Goal: Book appointment/travel/reservation

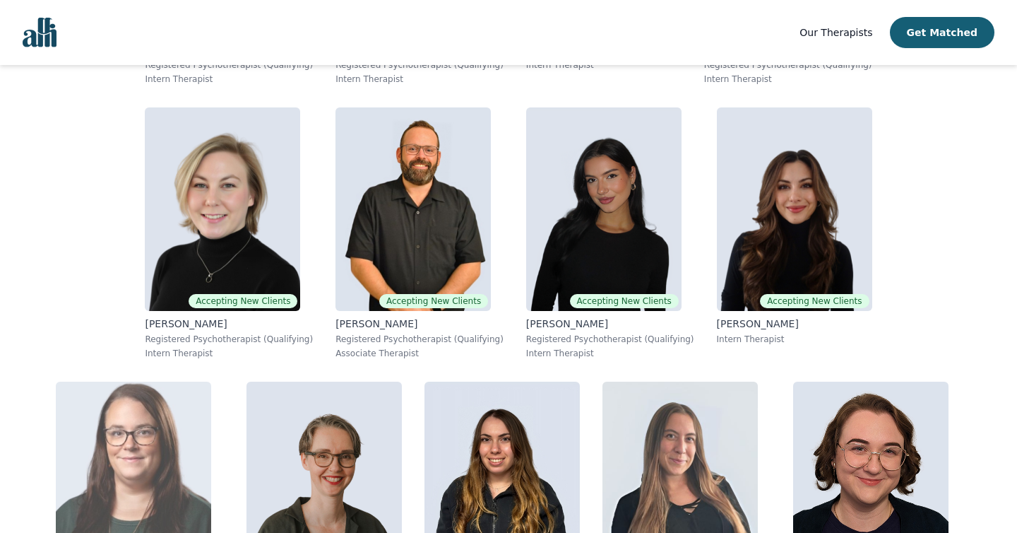
scroll to position [545, 0]
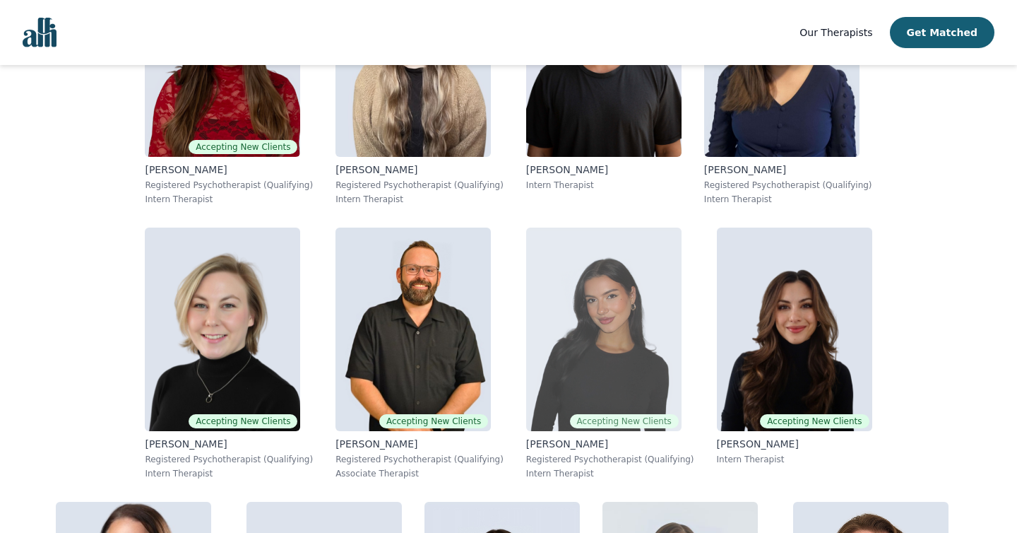
click at [526, 292] on img at bounding box center [603, 328] width 155 height 203
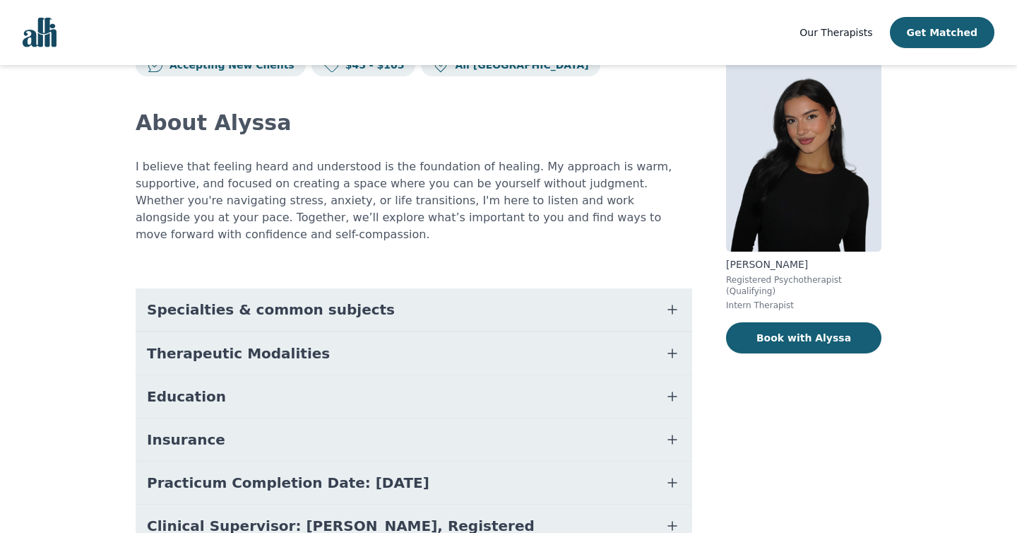
scroll to position [65, 0]
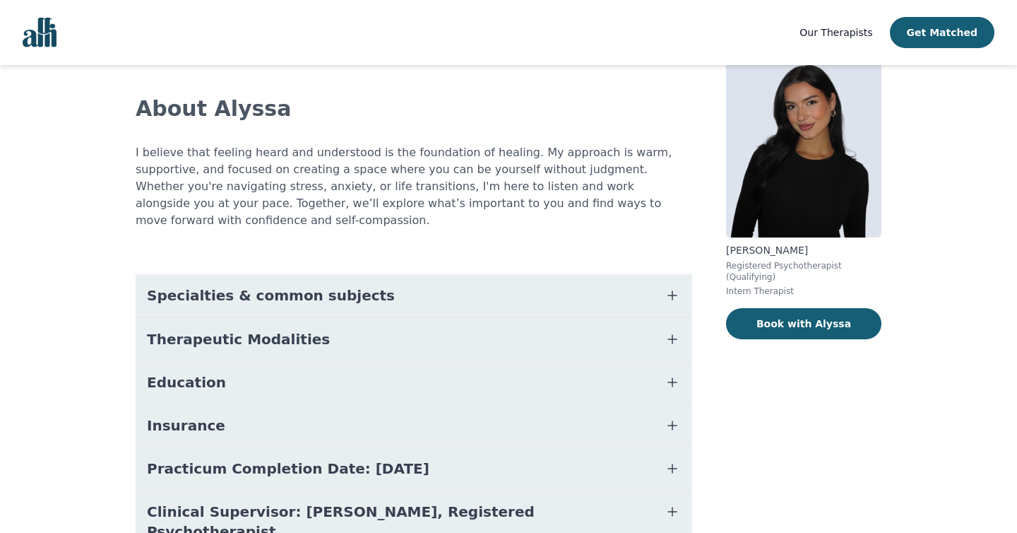
click at [374, 274] on button "Specialties & common subjects" at bounding box center [414, 295] width 557 height 42
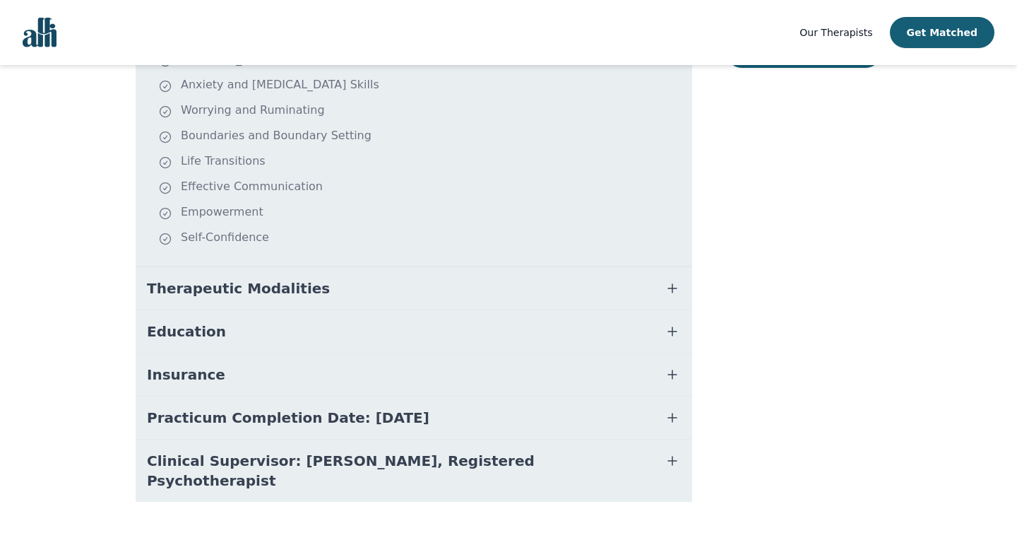
click at [374, 267] on button "Therapeutic Modalities" at bounding box center [414, 288] width 557 height 42
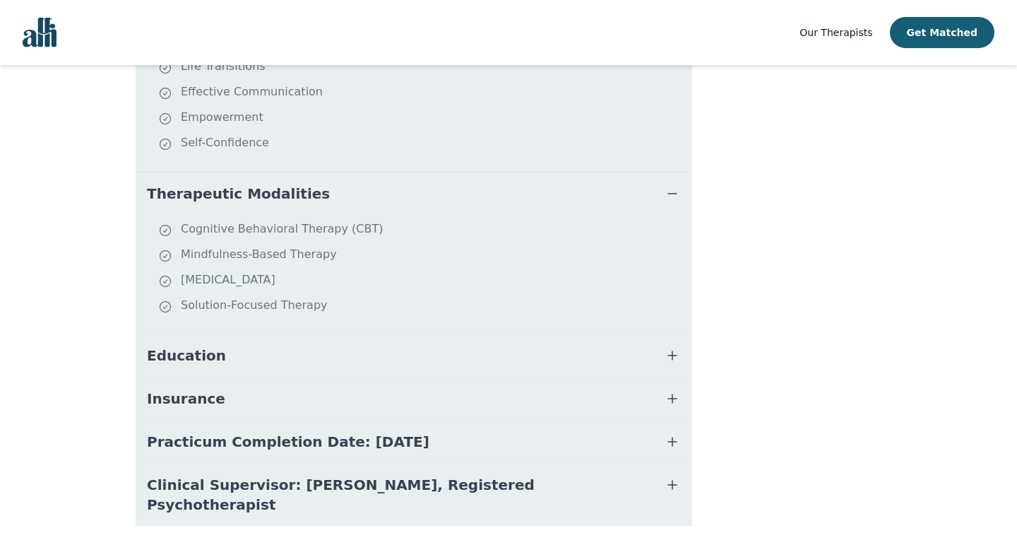
scroll to position [455, 0]
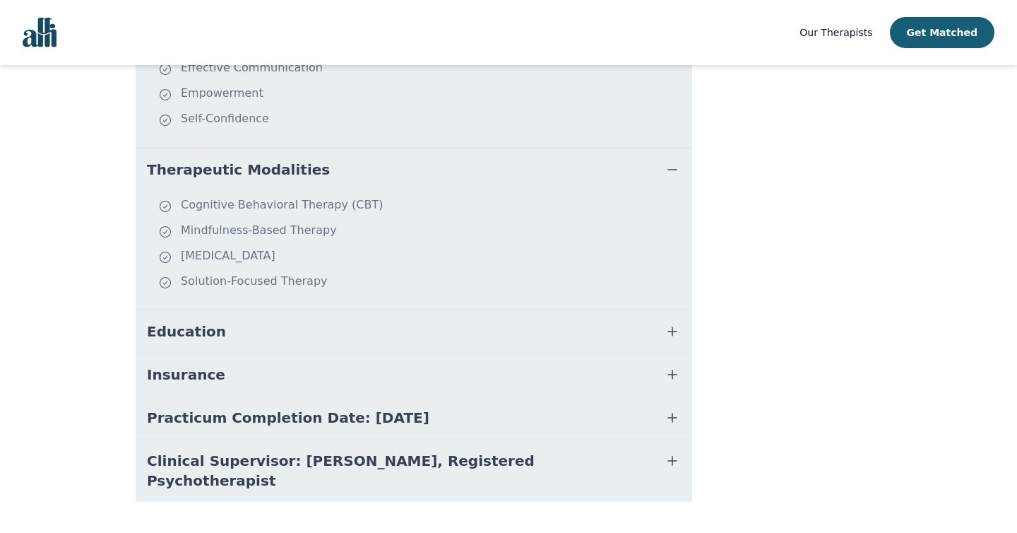
click at [367, 310] on button "Education" at bounding box center [414, 331] width 557 height 42
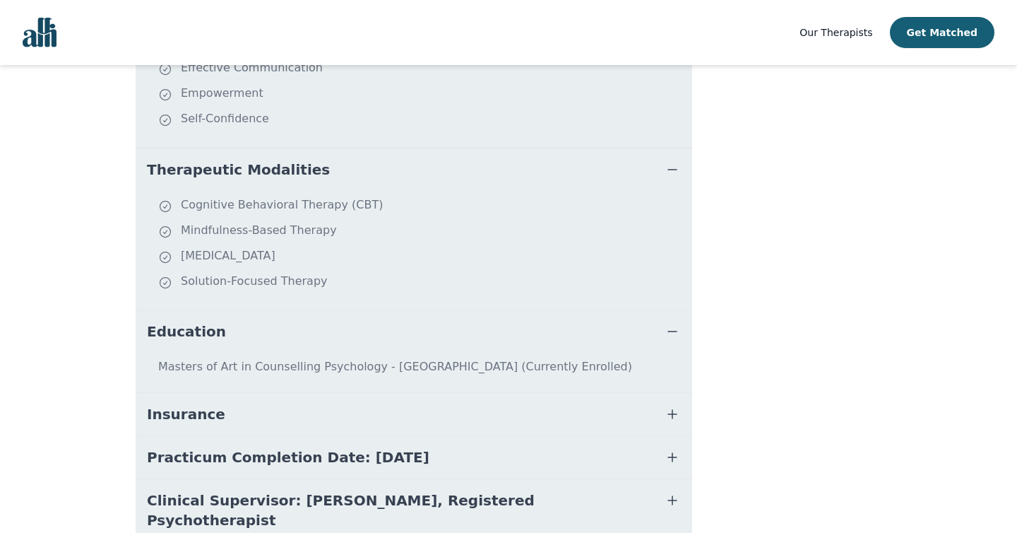
scroll to position [494, 0]
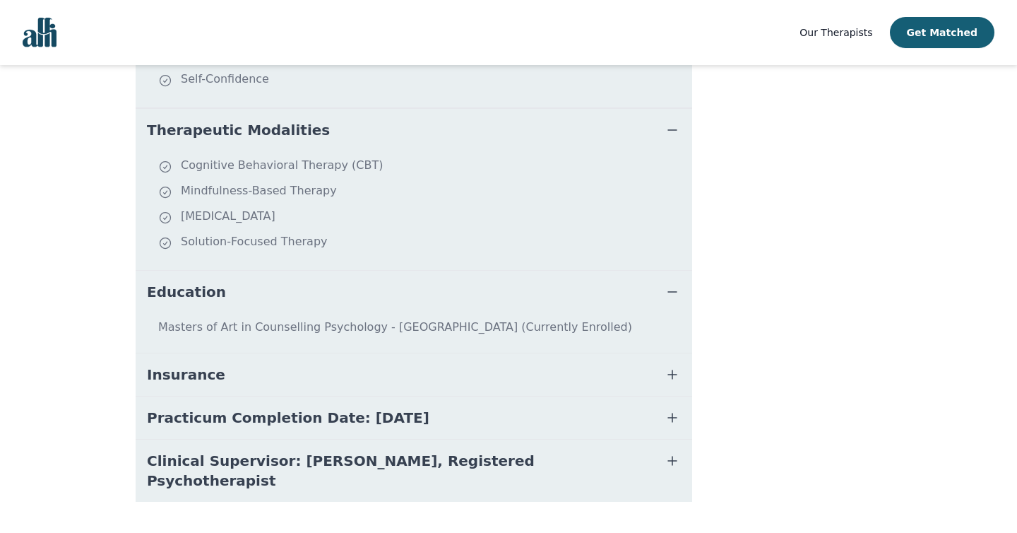
click at [362, 364] on button "Insurance" at bounding box center [414, 374] width 557 height 42
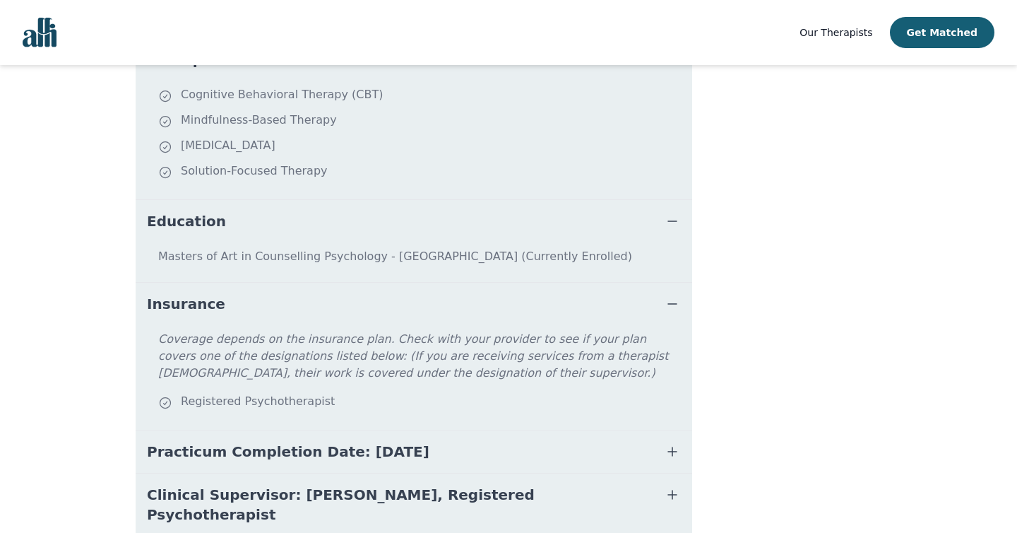
scroll to position [598, 0]
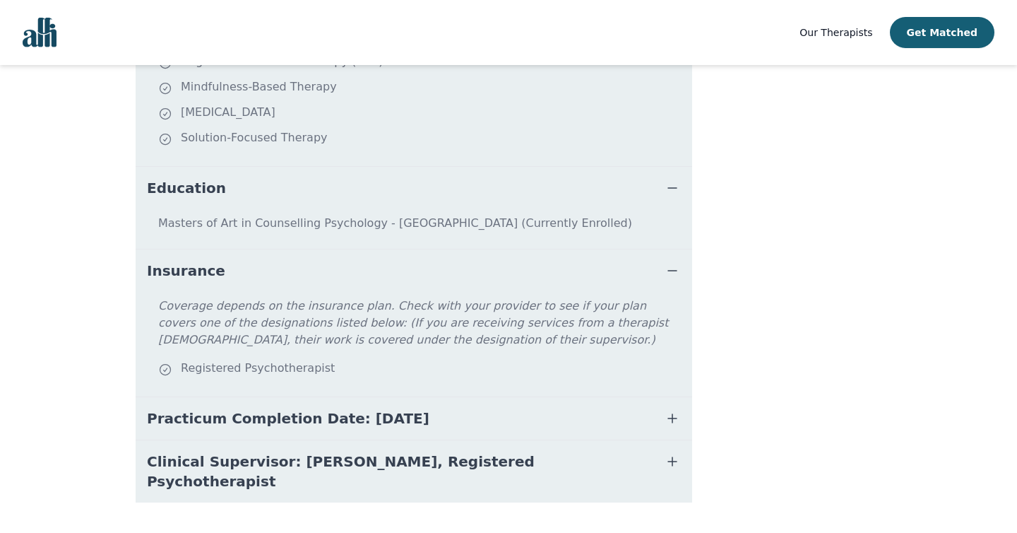
click at [359, 419] on button "Practicum Completion Date: [DATE]" at bounding box center [414, 418] width 557 height 42
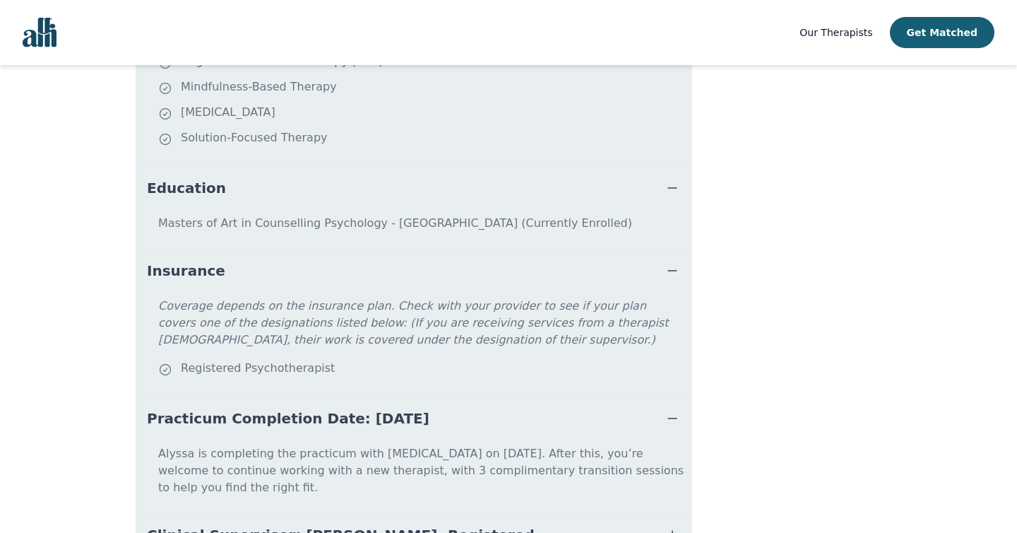
scroll to position [655, 0]
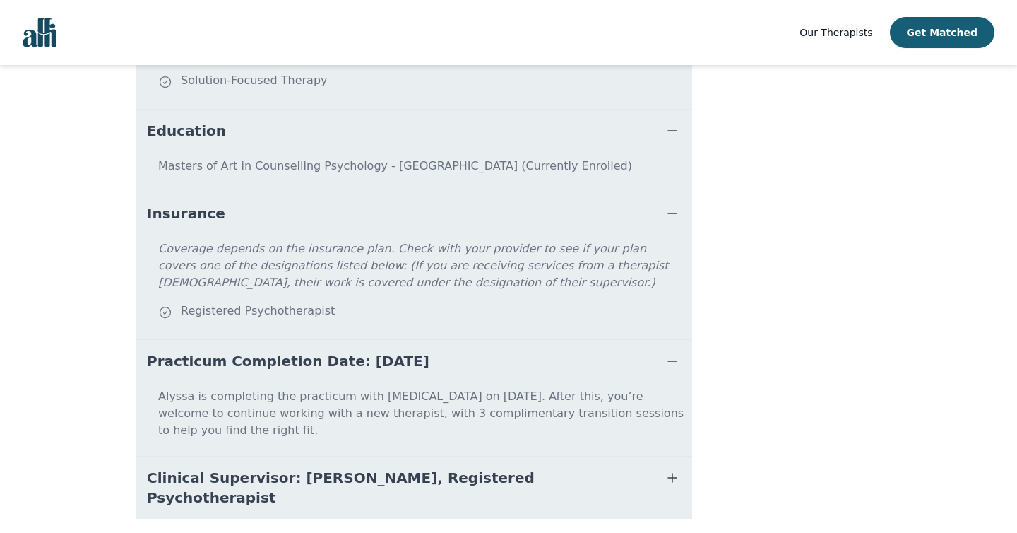
click at [353, 468] on span "Clinical Supervisor: [PERSON_NAME], Registered Psychotherapist" at bounding box center [397, 488] width 500 height 40
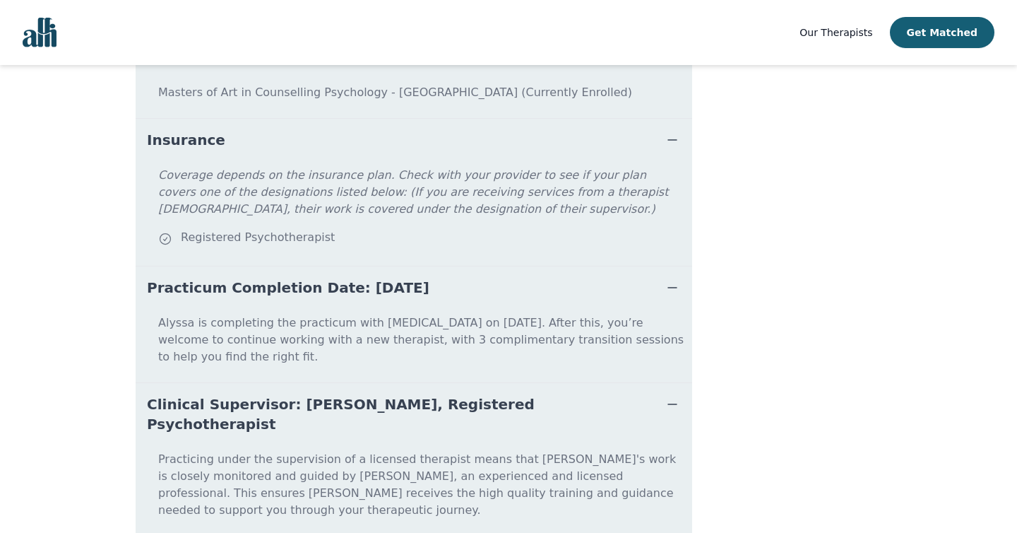
click at [362, 386] on button "Clinical Supervisor: [PERSON_NAME], Registered Psychotherapist" at bounding box center [414, 414] width 557 height 62
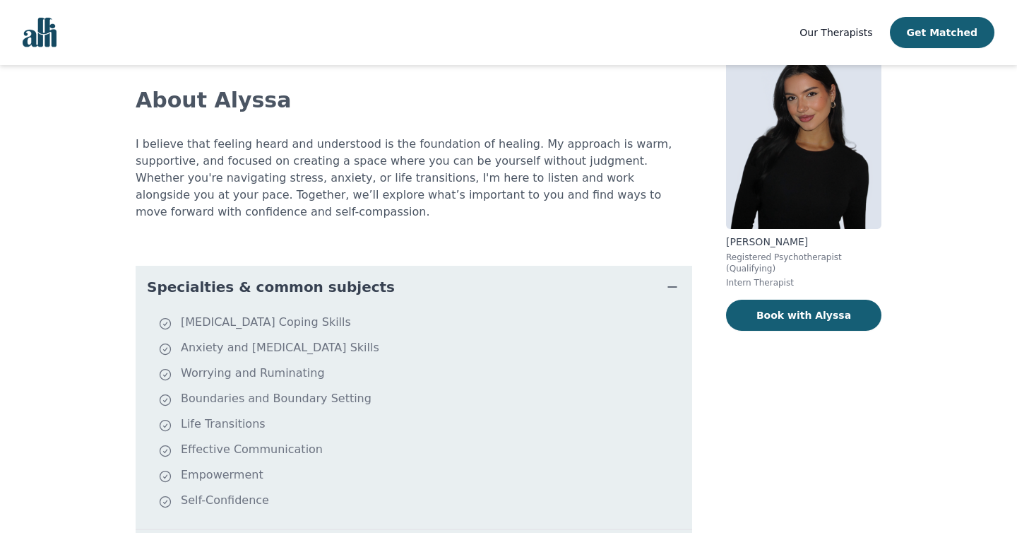
scroll to position [0, 0]
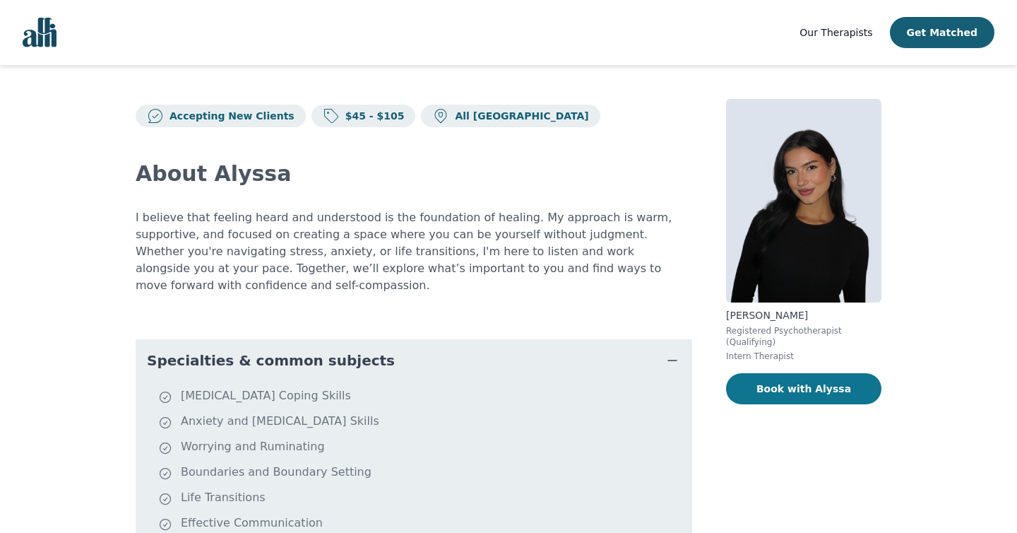
click at [776, 389] on button "Book with Alyssa" at bounding box center [803, 388] width 155 height 31
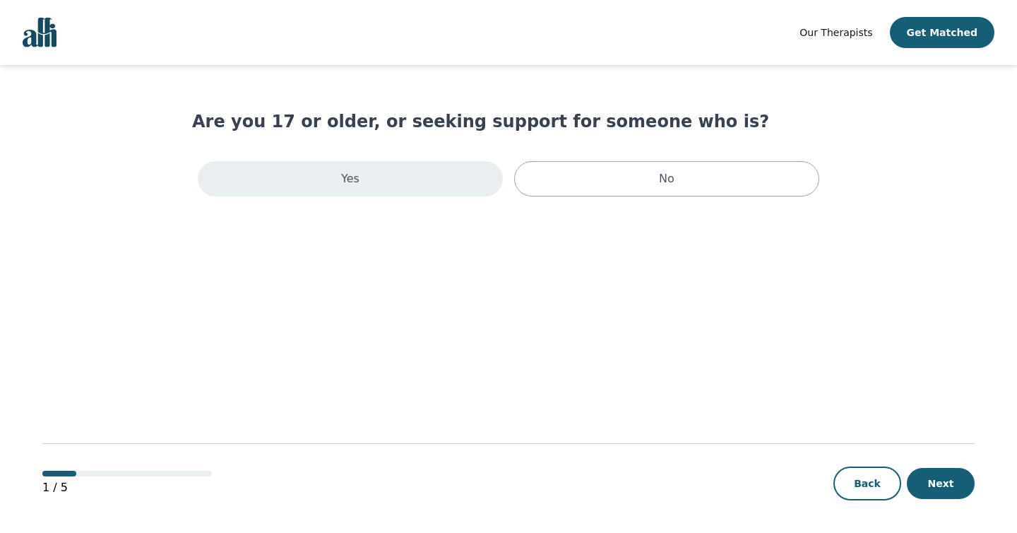
click at [443, 179] on div "Yes" at bounding box center [350, 178] width 305 height 35
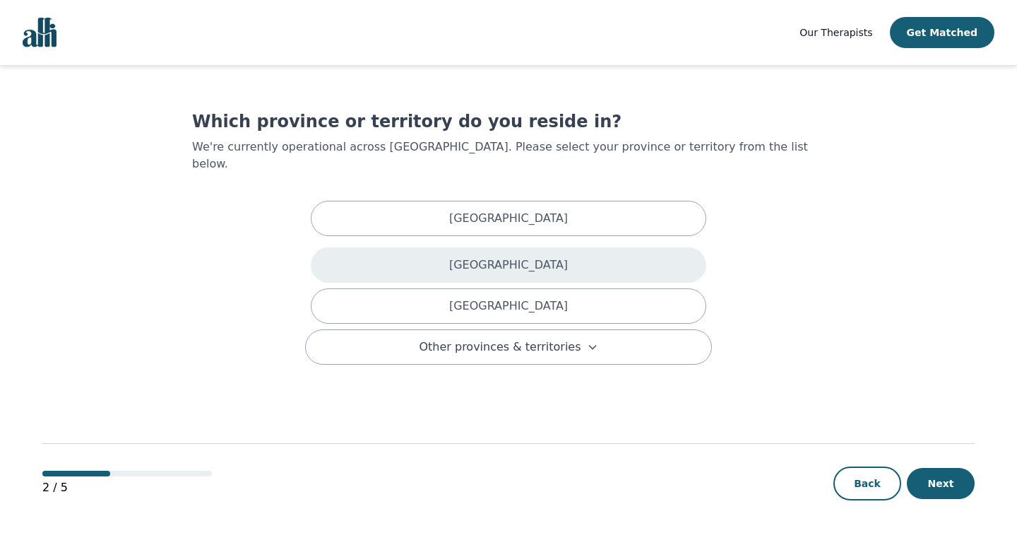
click at [454, 248] on div "[GEOGRAPHIC_DATA]" at bounding box center [509, 264] width 396 height 35
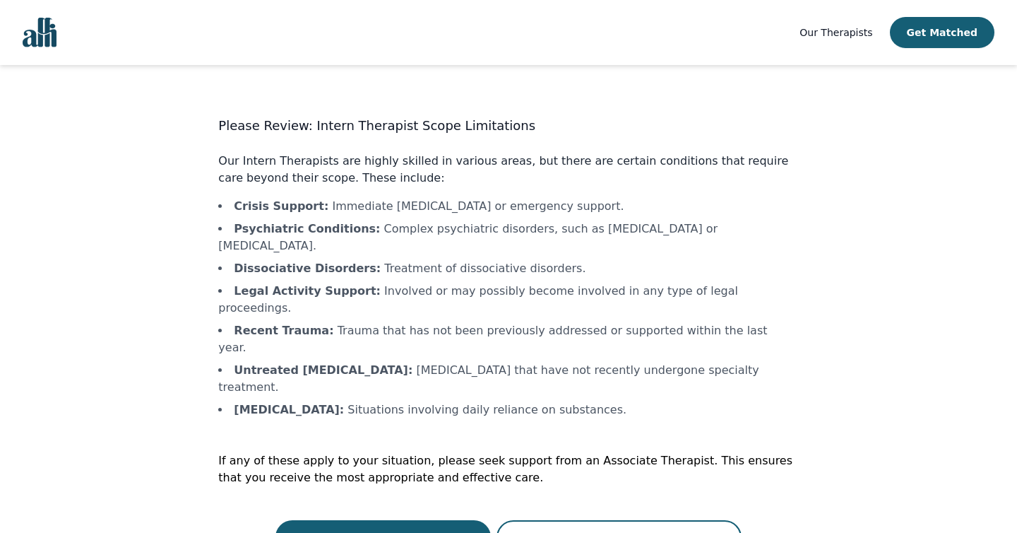
scroll to position [1, 0]
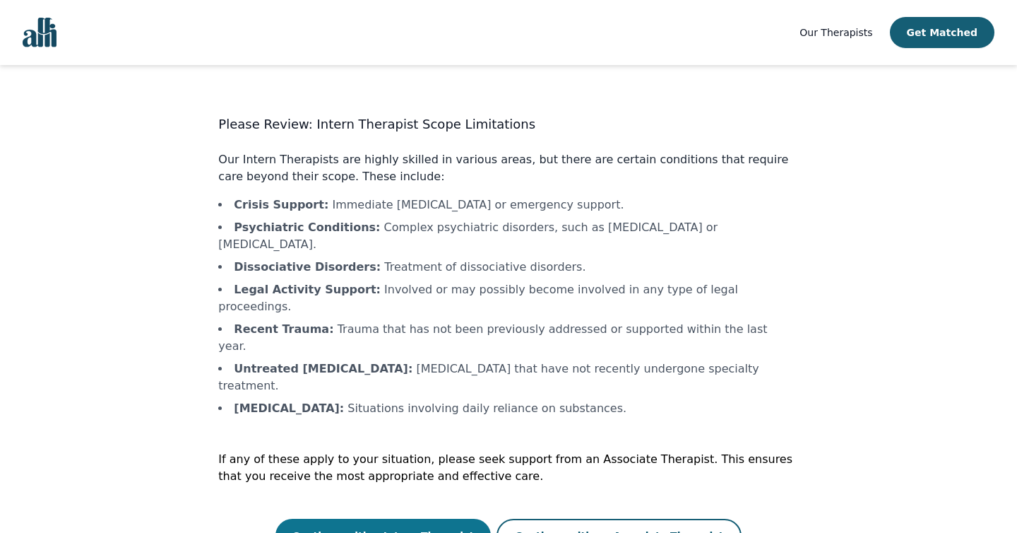
click at [456, 518] on button "Continue with a Intern Therapist" at bounding box center [383, 535] width 216 height 34
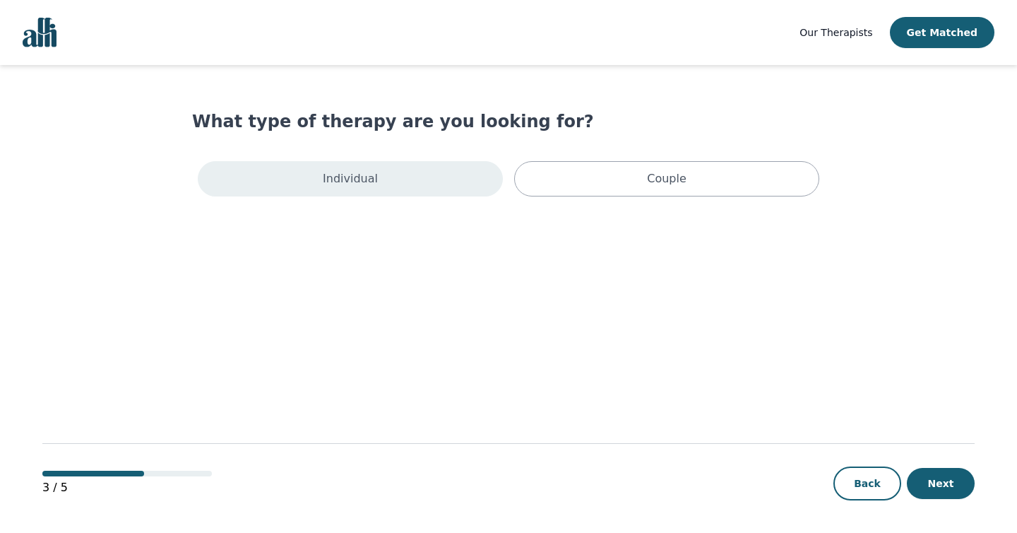
click at [469, 184] on div "Individual" at bounding box center [350, 178] width 305 height 35
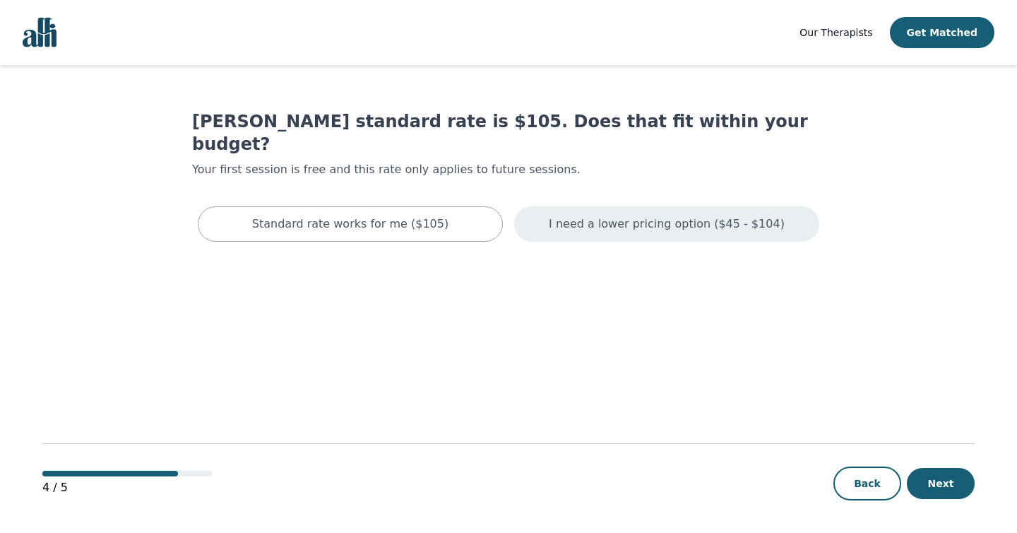
click at [557, 206] on div "I need a lower pricing option ($45 - $104)" at bounding box center [666, 223] width 305 height 35
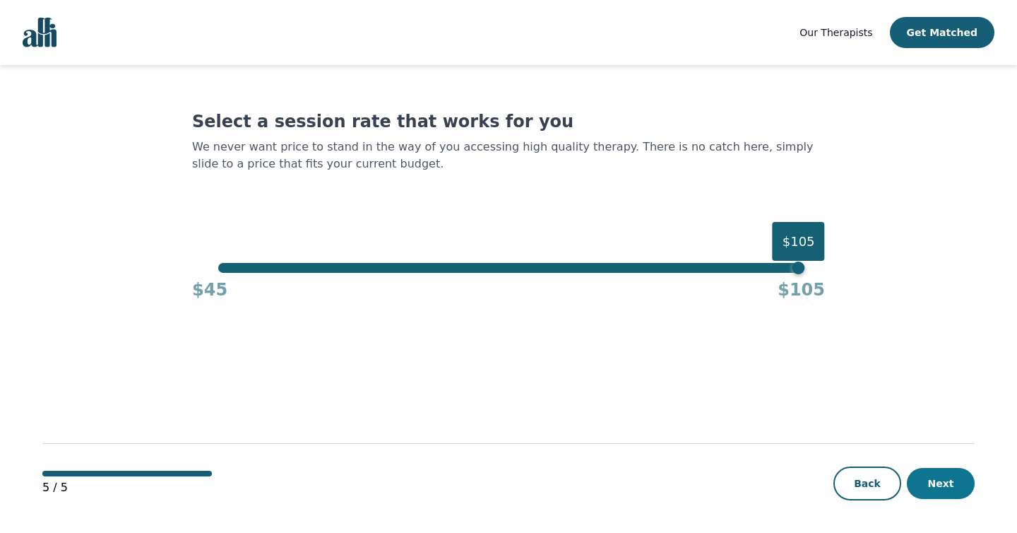
click at [933, 483] on button "Next" at bounding box center [941, 483] width 68 height 31
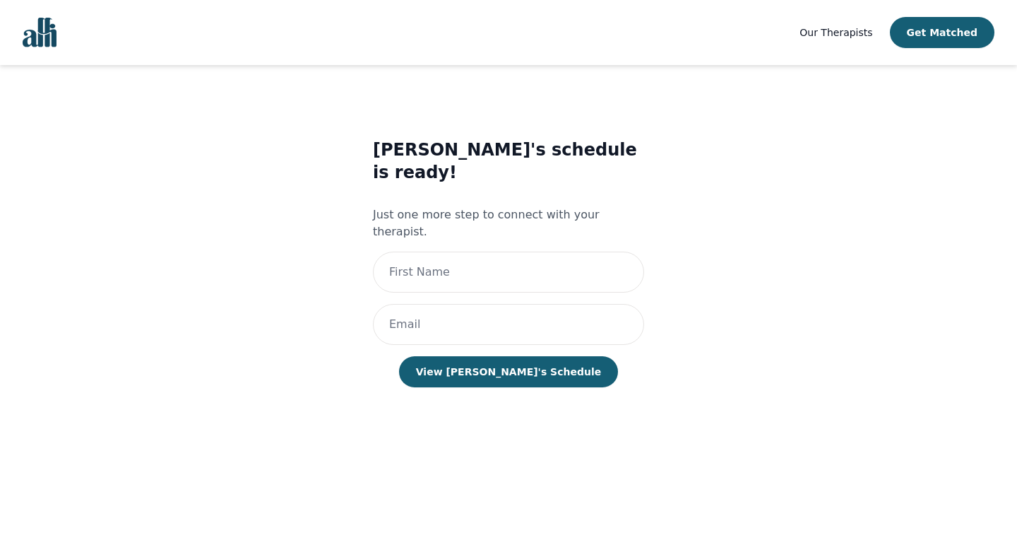
click at [49, 23] on img "Global" at bounding box center [40, 33] width 34 height 30
